Goal: Task Accomplishment & Management: Manage account settings

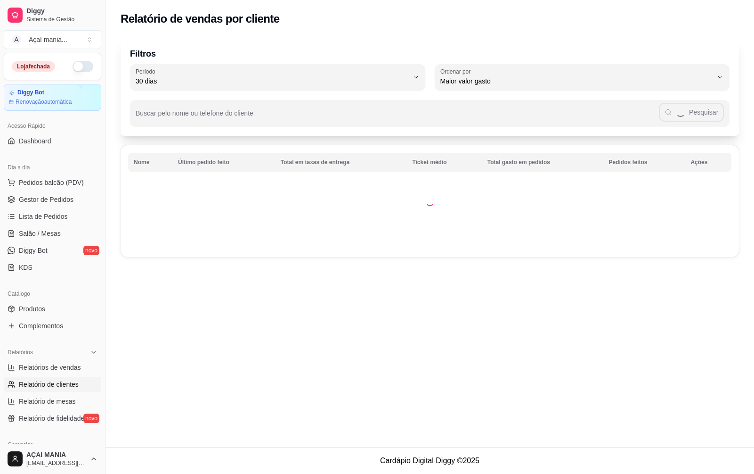
select select "30"
select select "HIGHEST_TOTAL_SPENT_WITH_ORDERS"
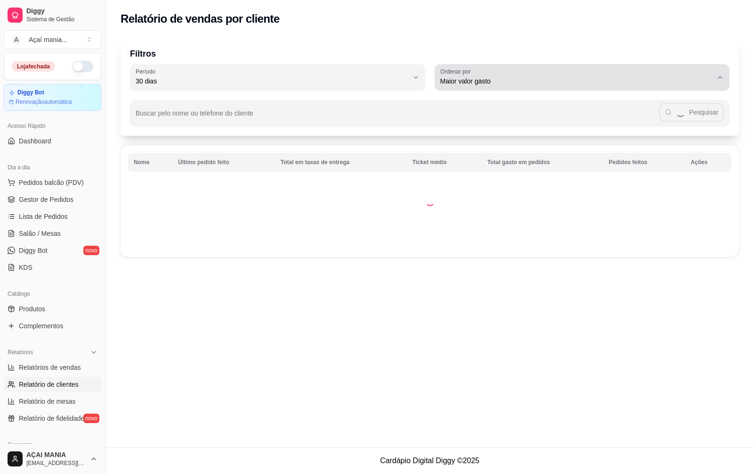
click at [722, 77] on icon "button" at bounding box center [721, 78] width 8 height 8
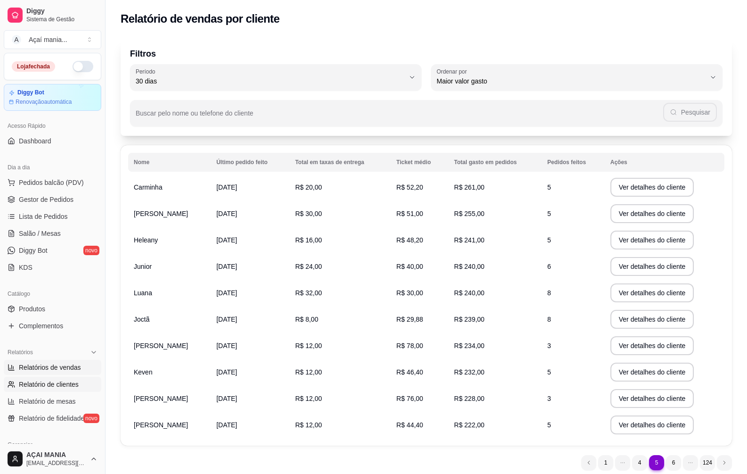
click at [61, 361] on link "Relatórios de vendas" at bounding box center [53, 367] width 98 height 15
select select "ALL"
select select "0"
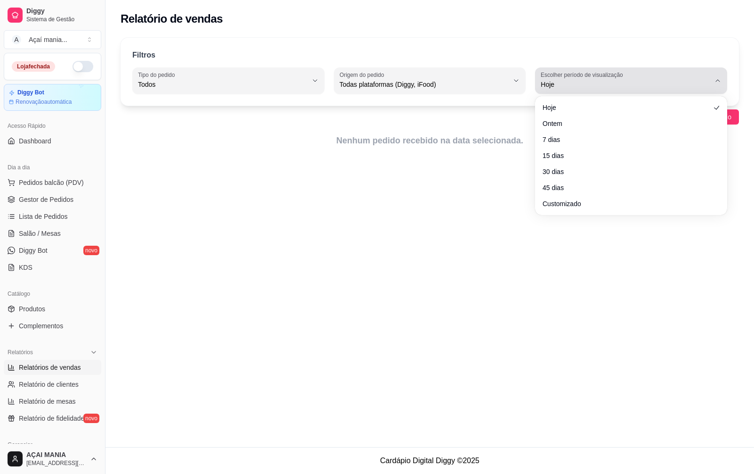
click at [719, 82] on icon "button" at bounding box center [718, 81] width 8 height 8
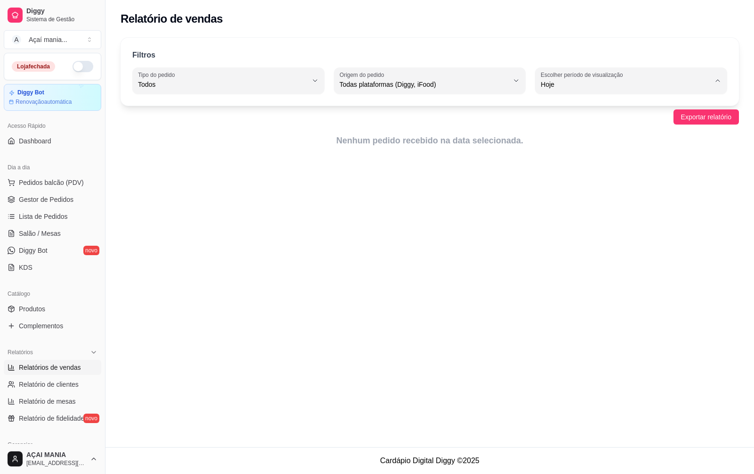
click at [553, 127] on span "Ontem" at bounding box center [627, 122] width 161 height 9
type input "1"
select select "1"
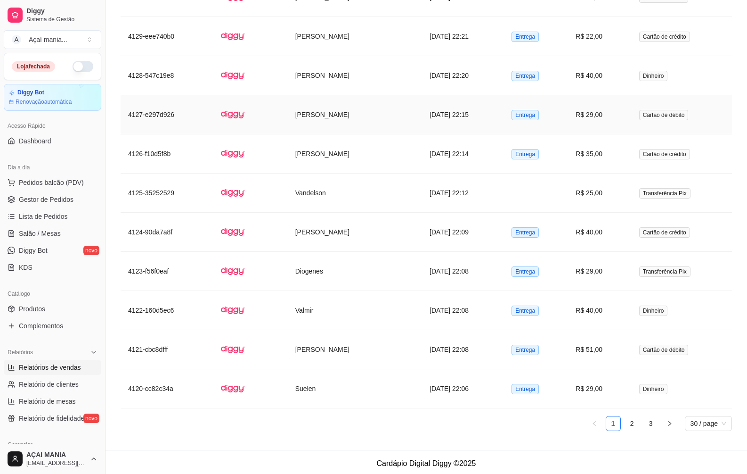
scroll to position [1318, 0]
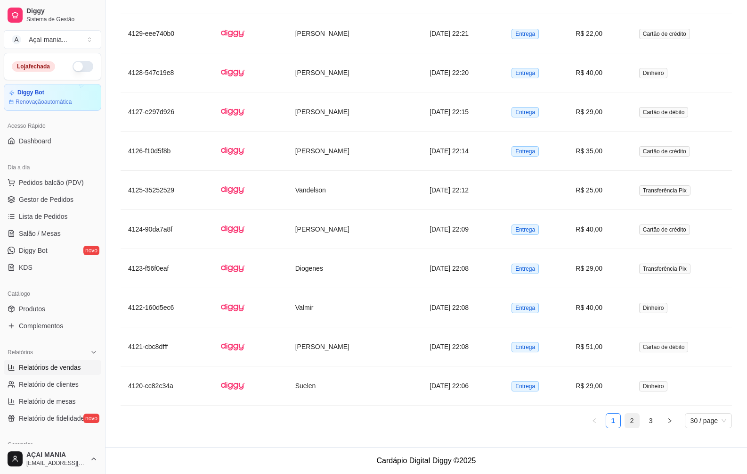
click at [634, 418] on link "2" at bounding box center [632, 420] width 14 height 14
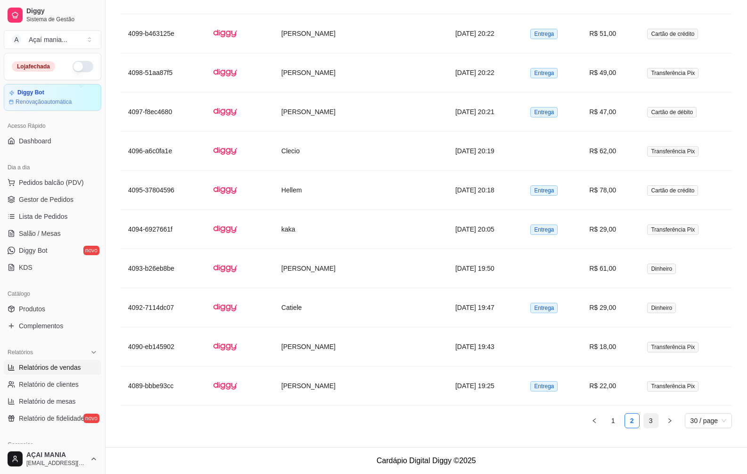
click at [652, 417] on link "3" at bounding box center [651, 420] width 14 height 14
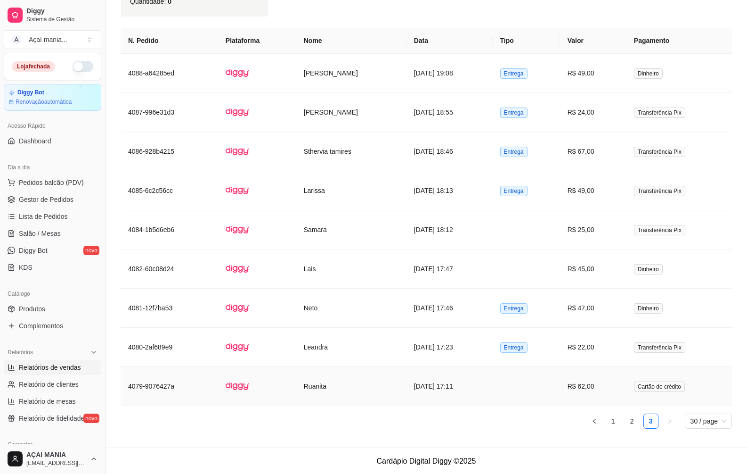
scroll to position [497, 0]
click at [628, 422] on link "2" at bounding box center [632, 420] width 14 height 14
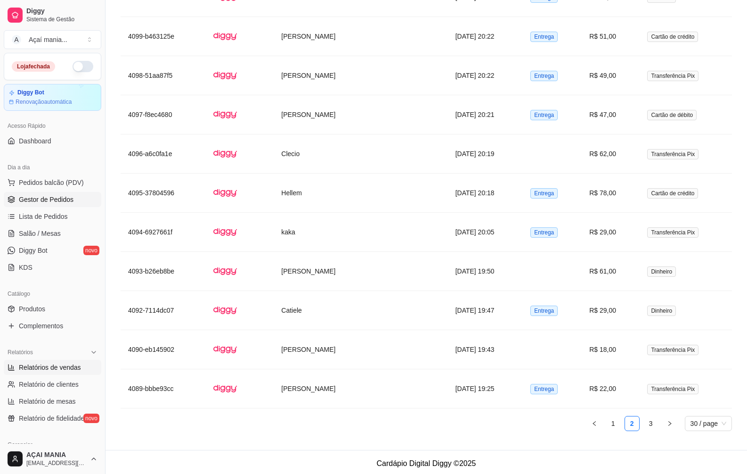
scroll to position [1224, 0]
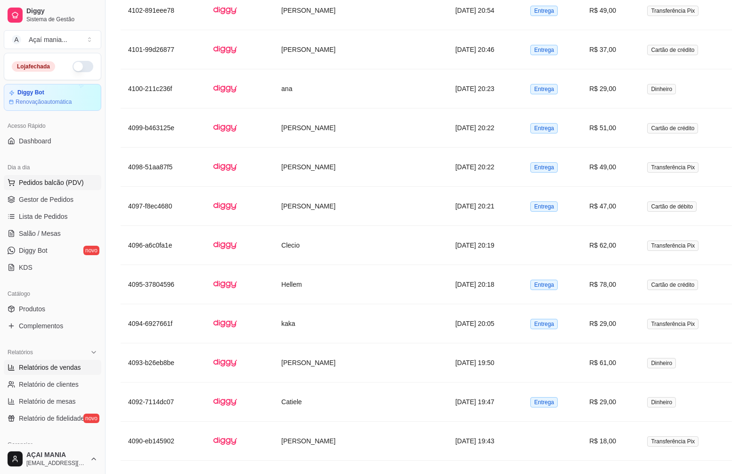
click at [54, 183] on span "Pedidos balcão (PDV)" at bounding box center [51, 182] width 65 height 9
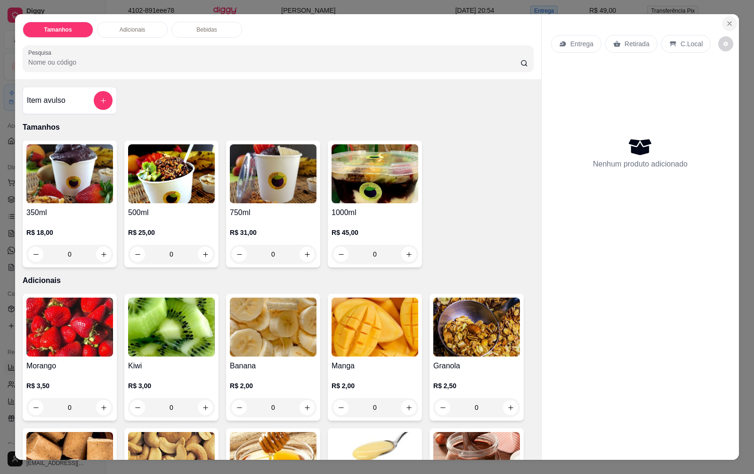
click at [728, 24] on icon "Close" at bounding box center [730, 24] width 4 height 4
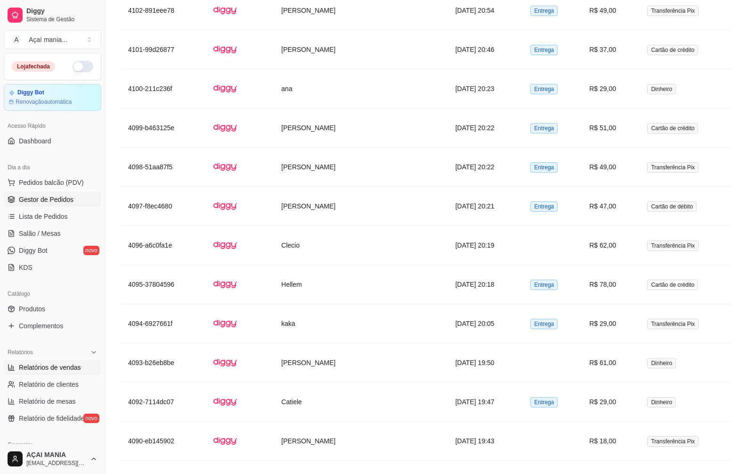
click at [32, 197] on span "Gestor de Pedidos" at bounding box center [46, 199] width 55 height 9
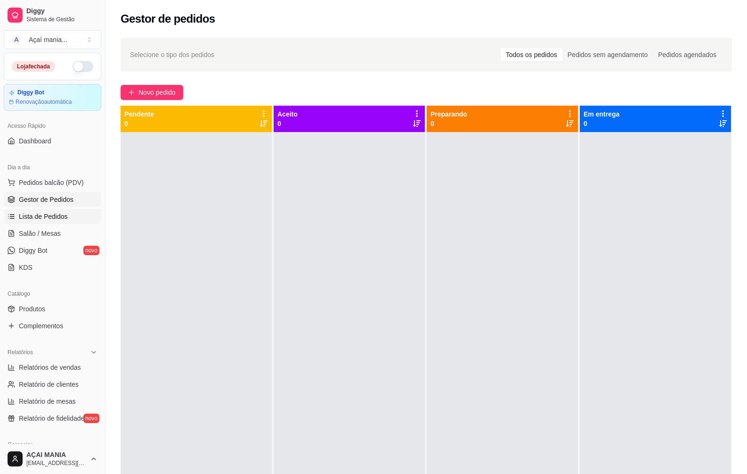
click at [33, 215] on span "Lista de Pedidos" at bounding box center [43, 216] width 49 height 9
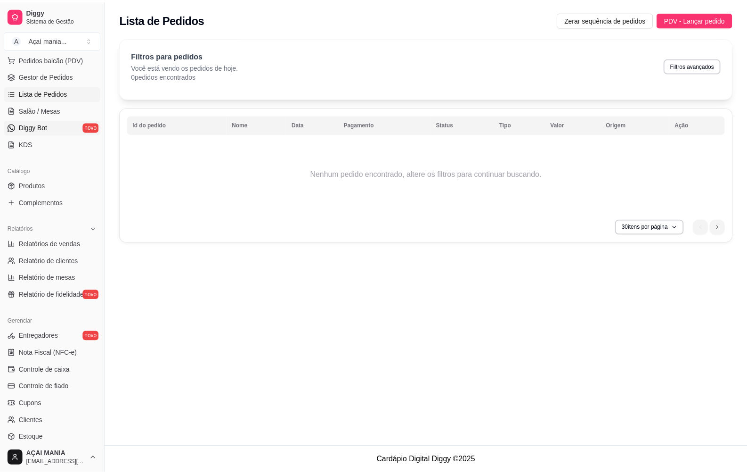
scroll to position [141, 0]
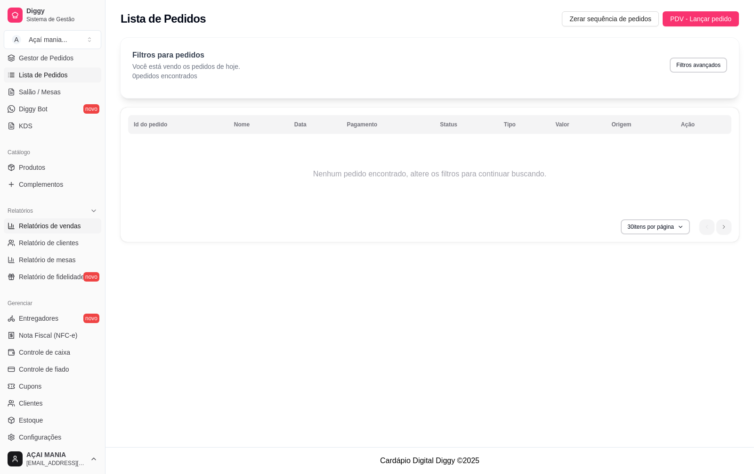
click at [31, 226] on span "Relatórios de vendas" at bounding box center [50, 225] width 62 height 9
select select "ALL"
select select "0"
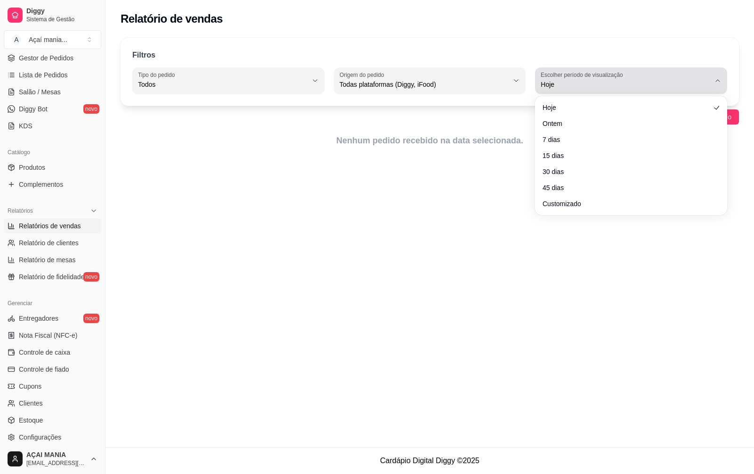
click at [715, 82] on icon "button" at bounding box center [718, 81] width 8 height 8
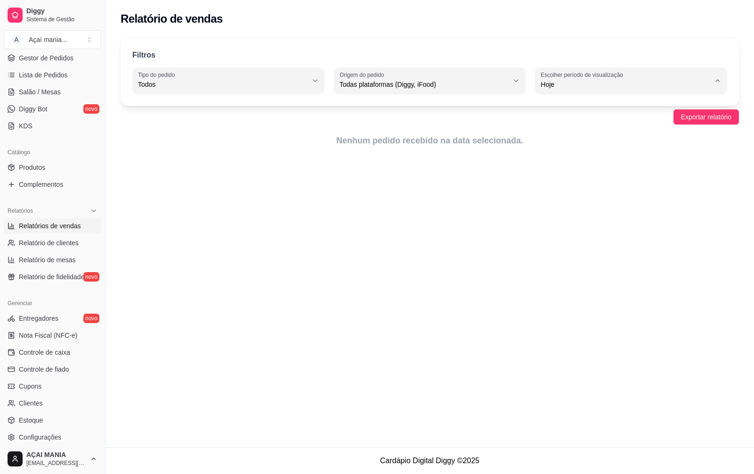
click at [590, 127] on span "Ontem" at bounding box center [627, 122] width 161 height 9
type input "1"
select select "1"
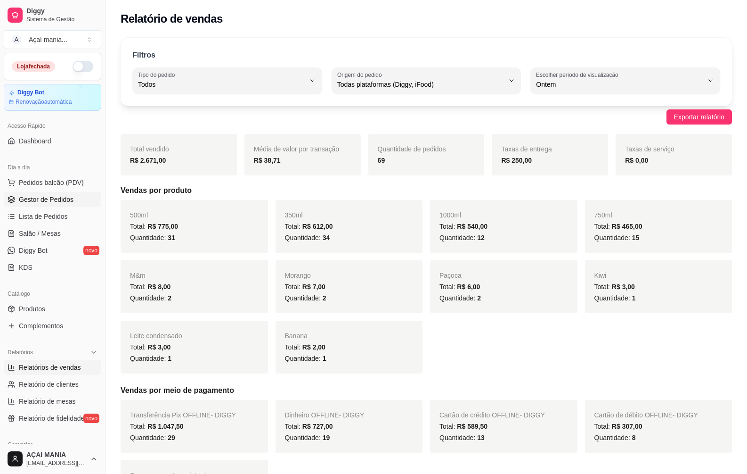
click at [54, 199] on span "Gestor de Pedidos" at bounding box center [46, 199] width 55 height 9
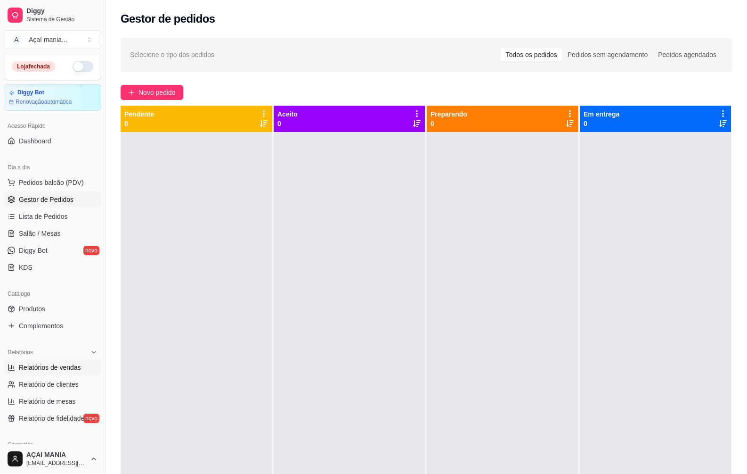
scroll to position [188, 0]
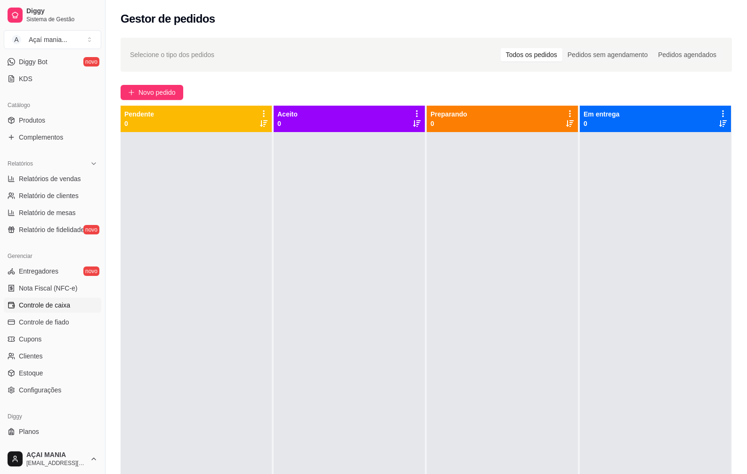
click at [64, 307] on span "Controle de caixa" at bounding box center [44, 304] width 51 height 9
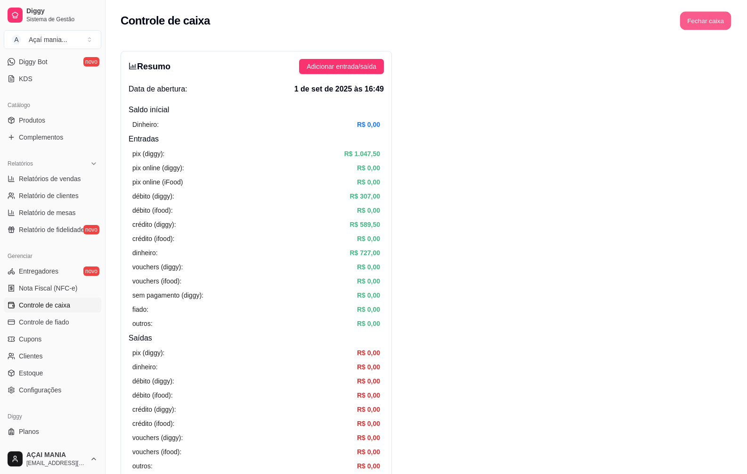
click at [723, 16] on button "Fechar caixa" at bounding box center [705, 21] width 51 height 18
click at [733, 79] on span "Sim" at bounding box center [732, 84] width 11 height 10
